Goal: Task Accomplishment & Management: Manage account settings

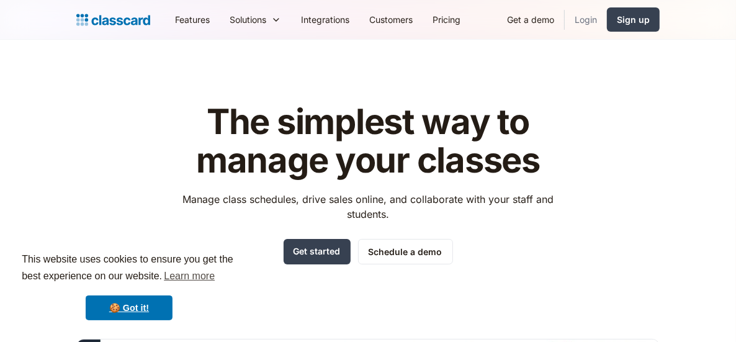
click at [588, 27] on link "Login" at bounding box center [586, 20] width 42 height 28
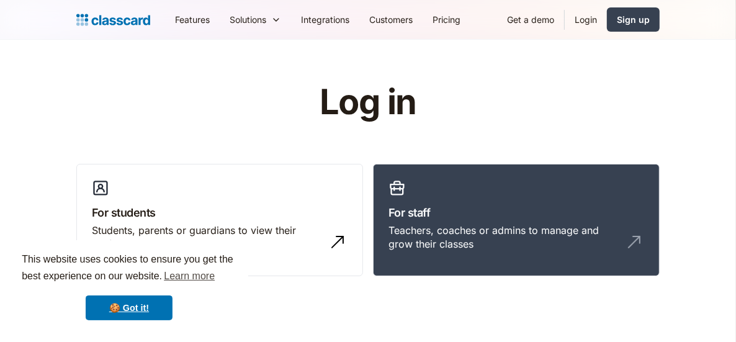
click at [586, 24] on link "Login" at bounding box center [586, 20] width 42 height 28
click at [584, 19] on link "Login" at bounding box center [586, 20] width 42 height 28
click at [590, 27] on link "Login" at bounding box center [586, 20] width 42 height 28
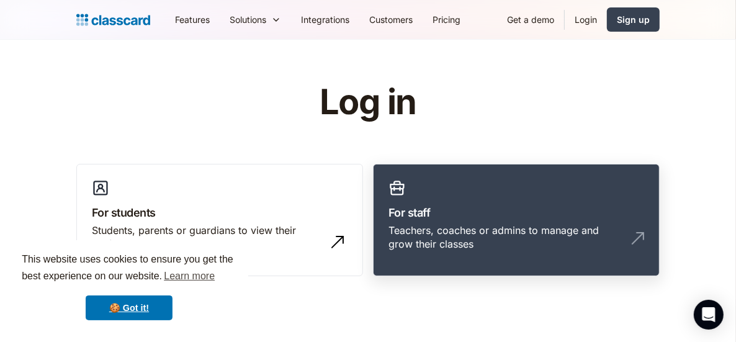
click at [461, 192] on link "For staff Teachers, coaches or admins to manage and grow their classes" at bounding box center [516, 220] width 287 height 113
